Goal: Task Accomplishment & Management: Use online tool/utility

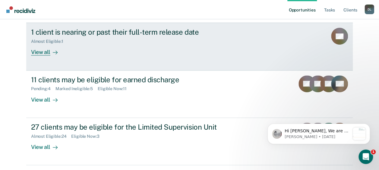
scroll to position [75, 0]
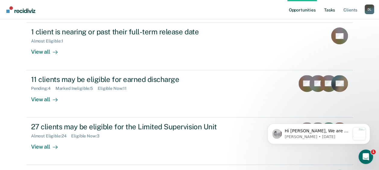
click at [326, 13] on link "Tasks" at bounding box center [329, 9] width 13 height 19
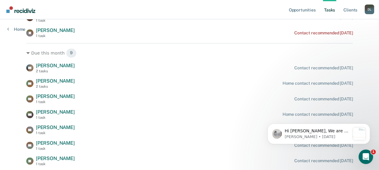
scroll to position [224, 0]
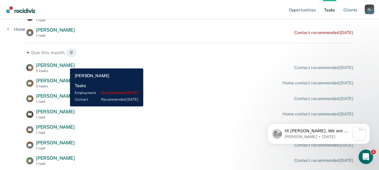
click at [65, 64] on span "[PERSON_NAME]" at bounding box center [55, 65] width 39 height 6
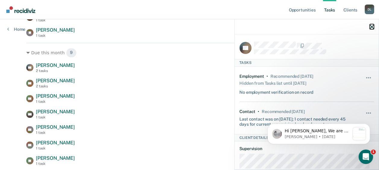
click at [372, 28] on icon "button" at bounding box center [371, 27] width 4 height 4
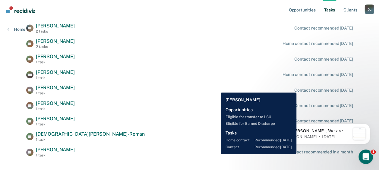
scroll to position [264, 0]
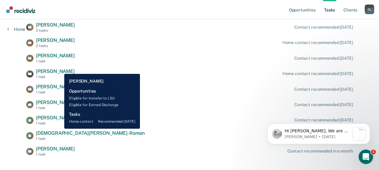
click at [56, 69] on span "[PERSON_NAME]" at bounding box center [55, 71] width 39 height 6
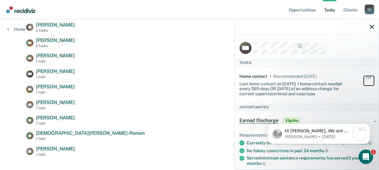
click at [368, 78] on button "button" at bounding box center [368, 81] width 10 height 10
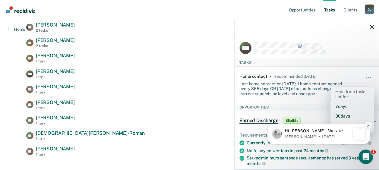
click at [367, 126] on icon "Dismiss notification" at bounding box center [367, 125] width 3 height 3
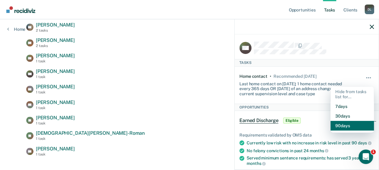
click at [349, 123] on button "90 days" at bounding box center [351, 126] width 43 height 10
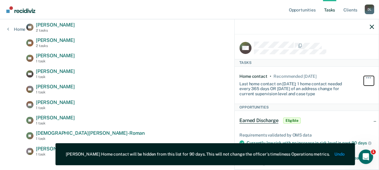
scroll to position [259, 0]
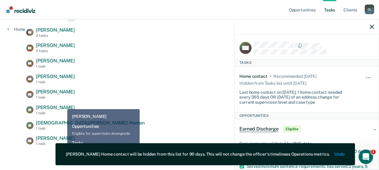
click at [55, 102] on div "KV [PERSON_NAME] 2 tasks Contact recommended [DATE] [PERSON_NAME] 2 tasks Home …" at bounding box center [189, 86] width 326 height 119
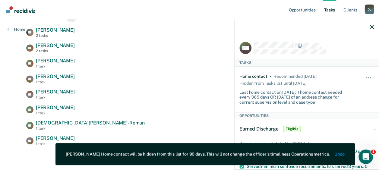
click at [52, 105] on span "[PERSON_NAME]" at bounding box center [55, 108] width 39 height 6
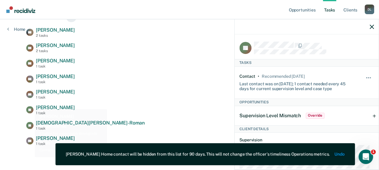
click at [372, 28] on icon "button" at bounding box center [371, 27] width 4 height 4
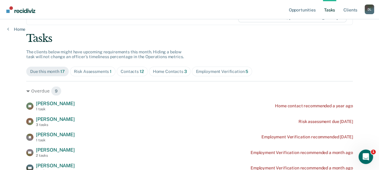
scroll to position [24, 0]
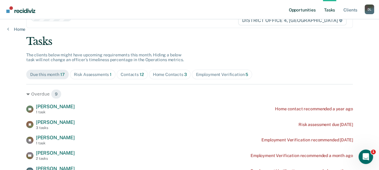
click at [309, 10] on link "Opportunities" at bounding box center [301, 9] width 29 height 19
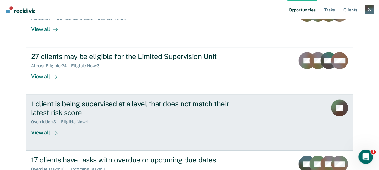
scroll to position [145, 0]
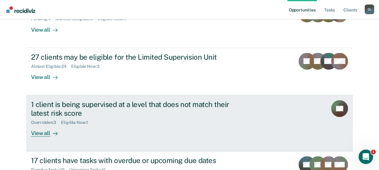
click at [44, 134] on div "View all" at bounding box center [48, 131] width 34 height 12
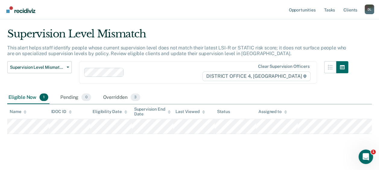
scroll to position [8, 0]
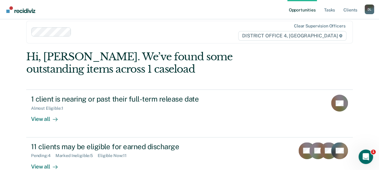
scroll to position [145, 0]
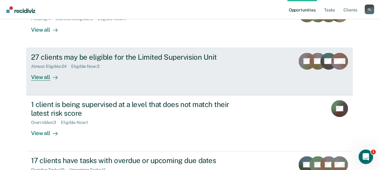
click at [45, 74] on div "View all" at bounding box center [48, 75] width 34 height 12
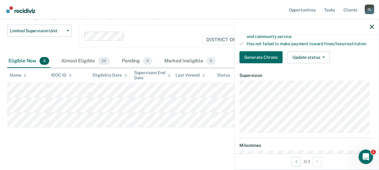
scroll to position [118, 0]
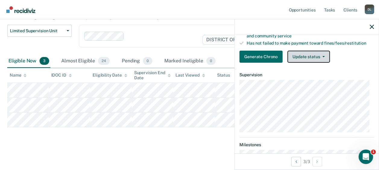
click at [323, 61] on button "Update status" at bounding box center [308, 57] width 42 height 12
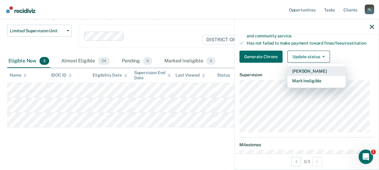
click at [313, 74] on button "[PERSON_NAME]" at bounding box center [316, 71] width 58 height 10
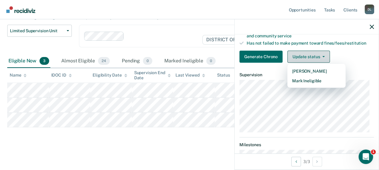
scroll to position [41, 0]
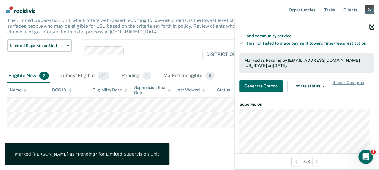
click at [372, 28] on icon "button" at bounding box center [371, 27] width 4 height 4
